Goal: Check status

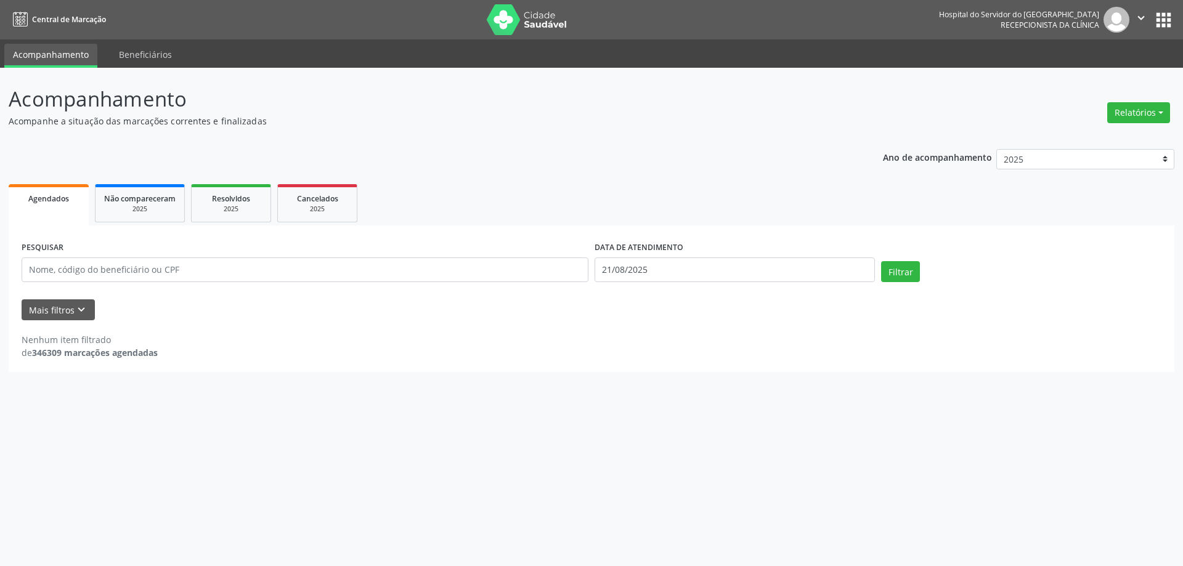
select select "7"
click at [679, 271] on body "Central de Marcação Hospital do Servidor do [GEOGRAPHIC_DATA] Recepcionista da …" at bounding box center [591, 283] width 1183 height 566
click at [709, 407] on span "21" at bounding box center [712, 408] width 24 height 24
type input "21/08/2025"
click at [610, 224] on ul "Agendados Não compareceram 2025 Resolvidos 2025 Cancelados 2025" at bounding box center [592, 203] width 1166 height 44
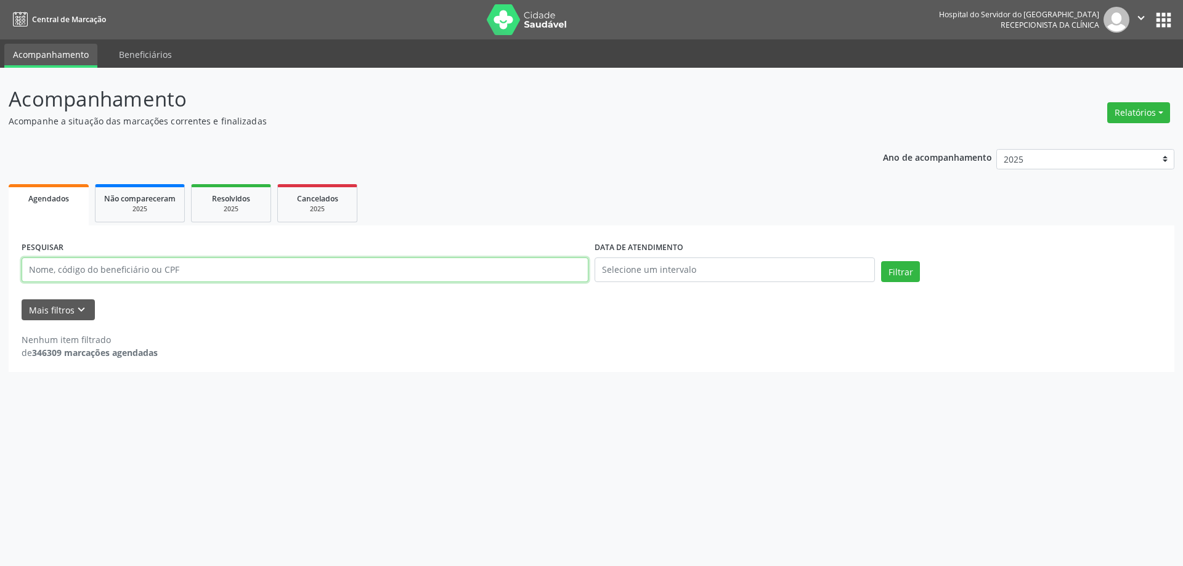
click at [149, 274] on input "text" at bounding box center [305, 270] width 567 height 25
type input "[PERSON_NAME]"
click at [881, 261] on button "Filtrar" at bounding box center [900, 271] width 39 height 21
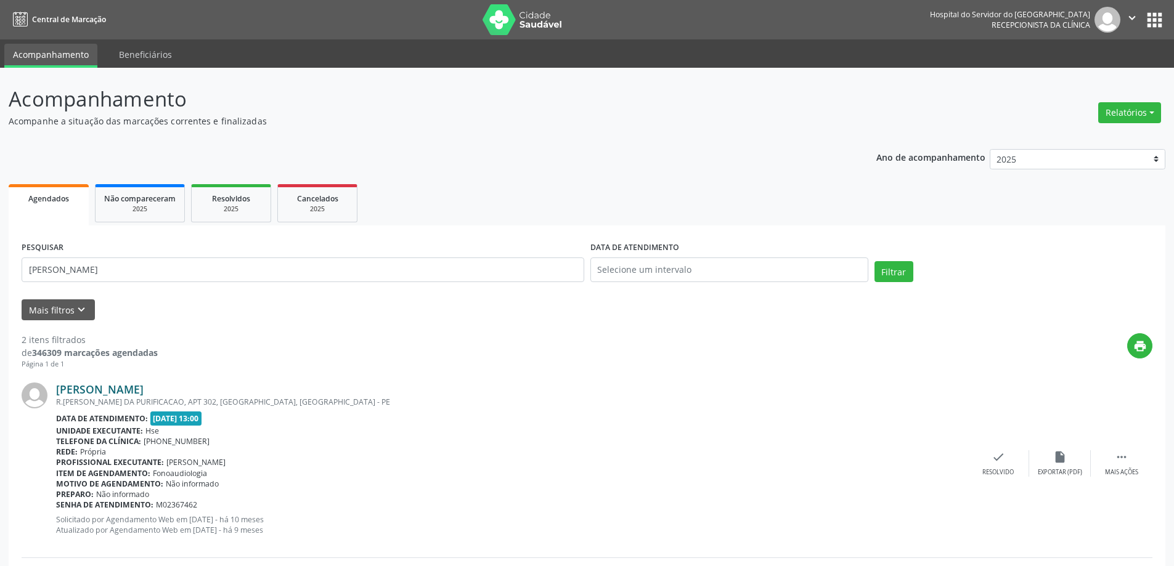
click at [144, 389] on link "[PERSON_NAME]" at bounding box center [100, 390] width 88 height 14
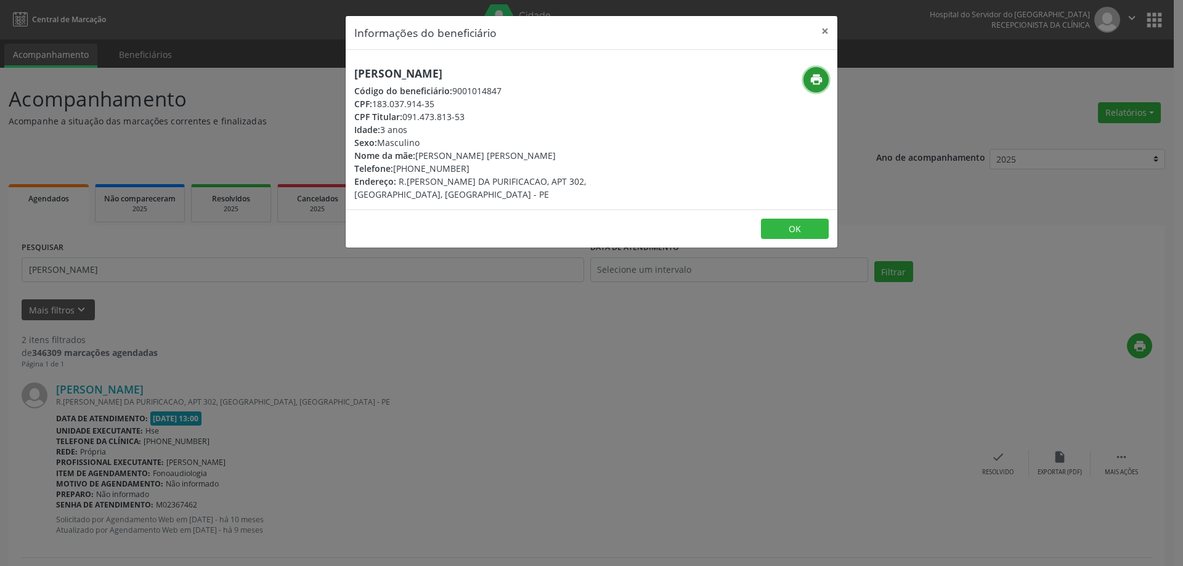
click at [824, 78] on button "print" at bounding box center [816, 79] width 25 height 25
